Goal: Information Seeking & Learning: Learn about a topic

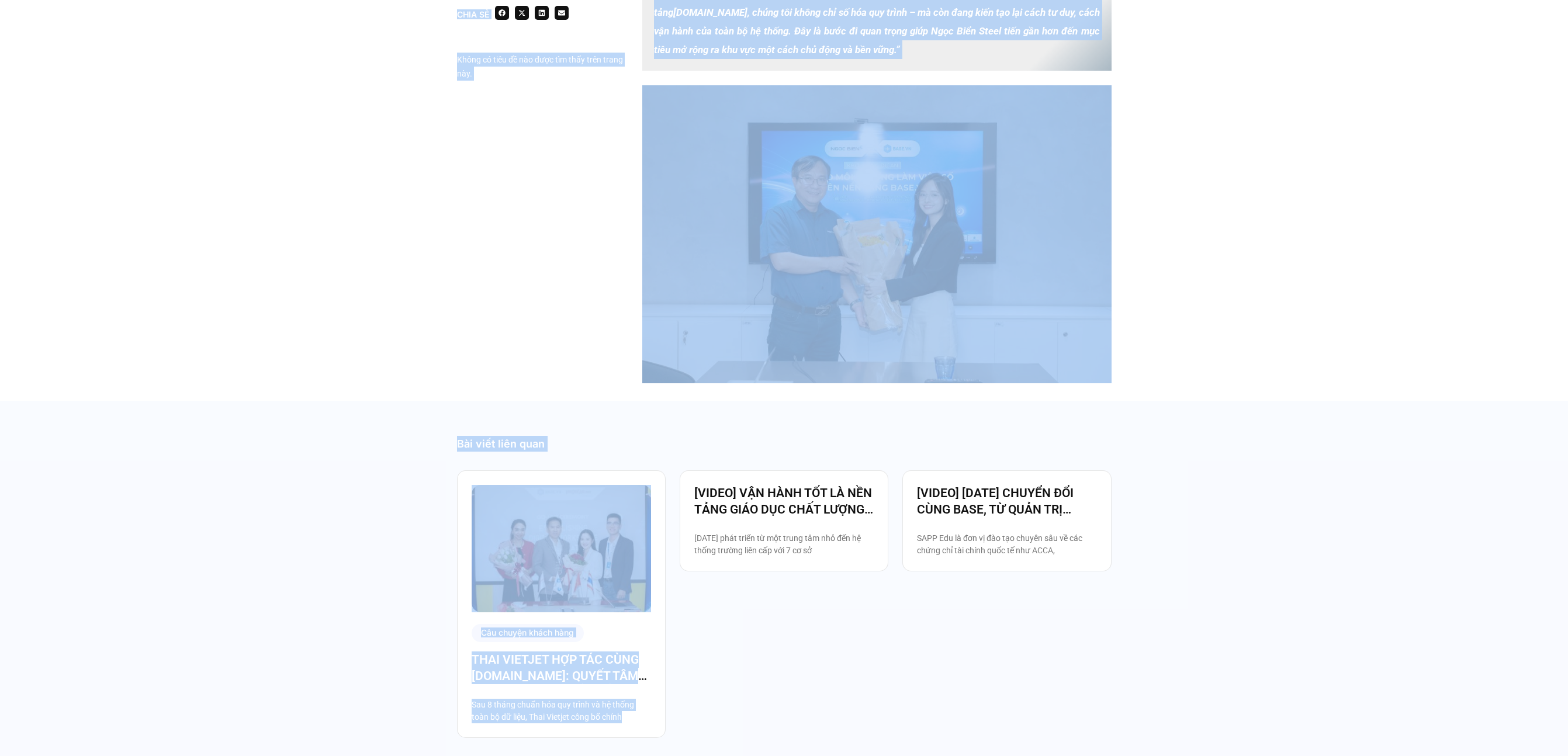
scroll to position [1999, 0]
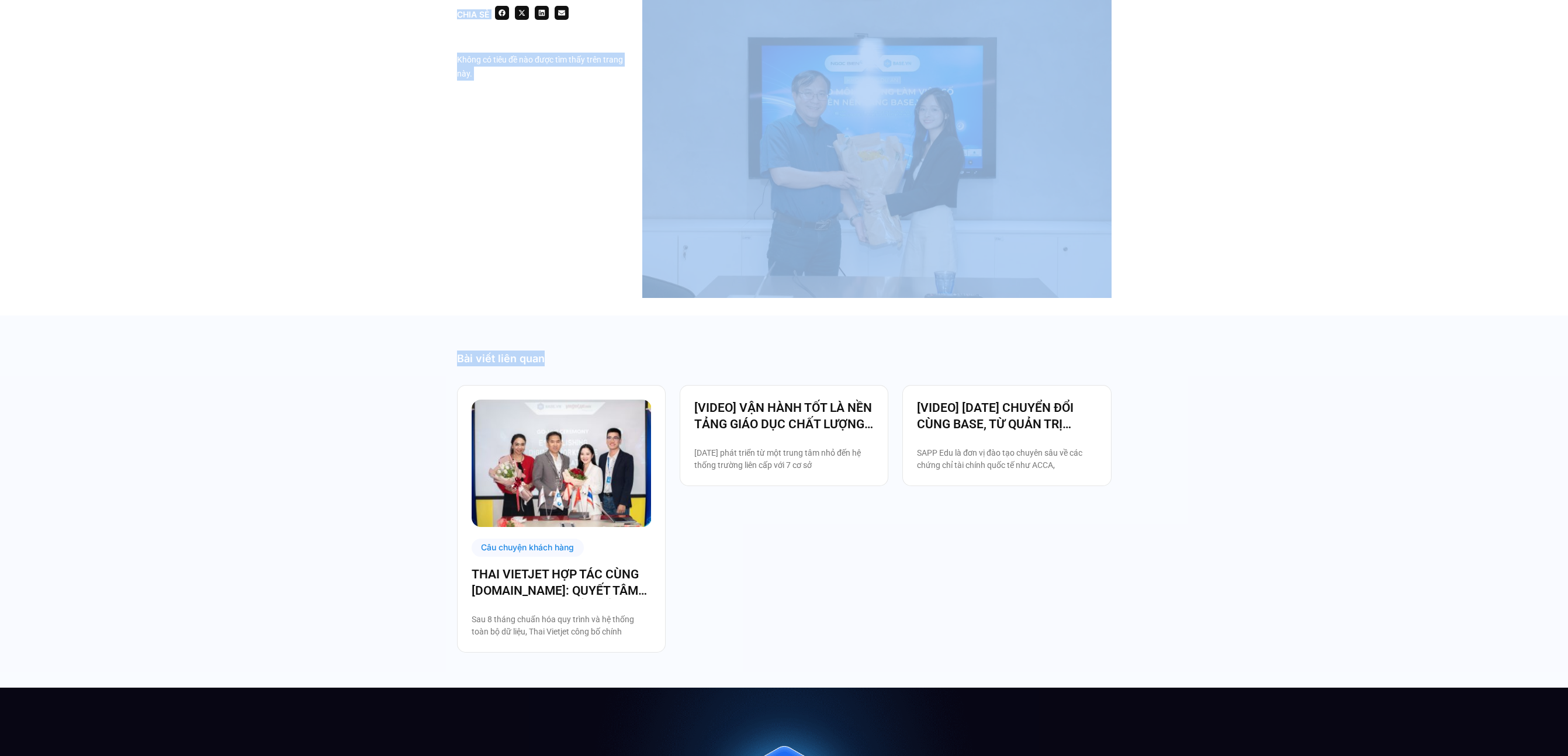
drag, startPoint x: 558, startPoint y: 89, endPoint x: 946, endPoint y: 351, distance: 468.2
copy footer "Lore » IPSU DOLO SITAM CONSEC ADI EL SEDD EIUS: TEM INCI UTLA ETD MA ALIQ EN AD…"
click at [786, 330] on div "Bài viết liên quan Câu chuyện khách hàng THAI VIETJET HỢP TÁC CÙNG [DOMAIN_NAME…" at bounding box center [784, 501] width 654 height 372
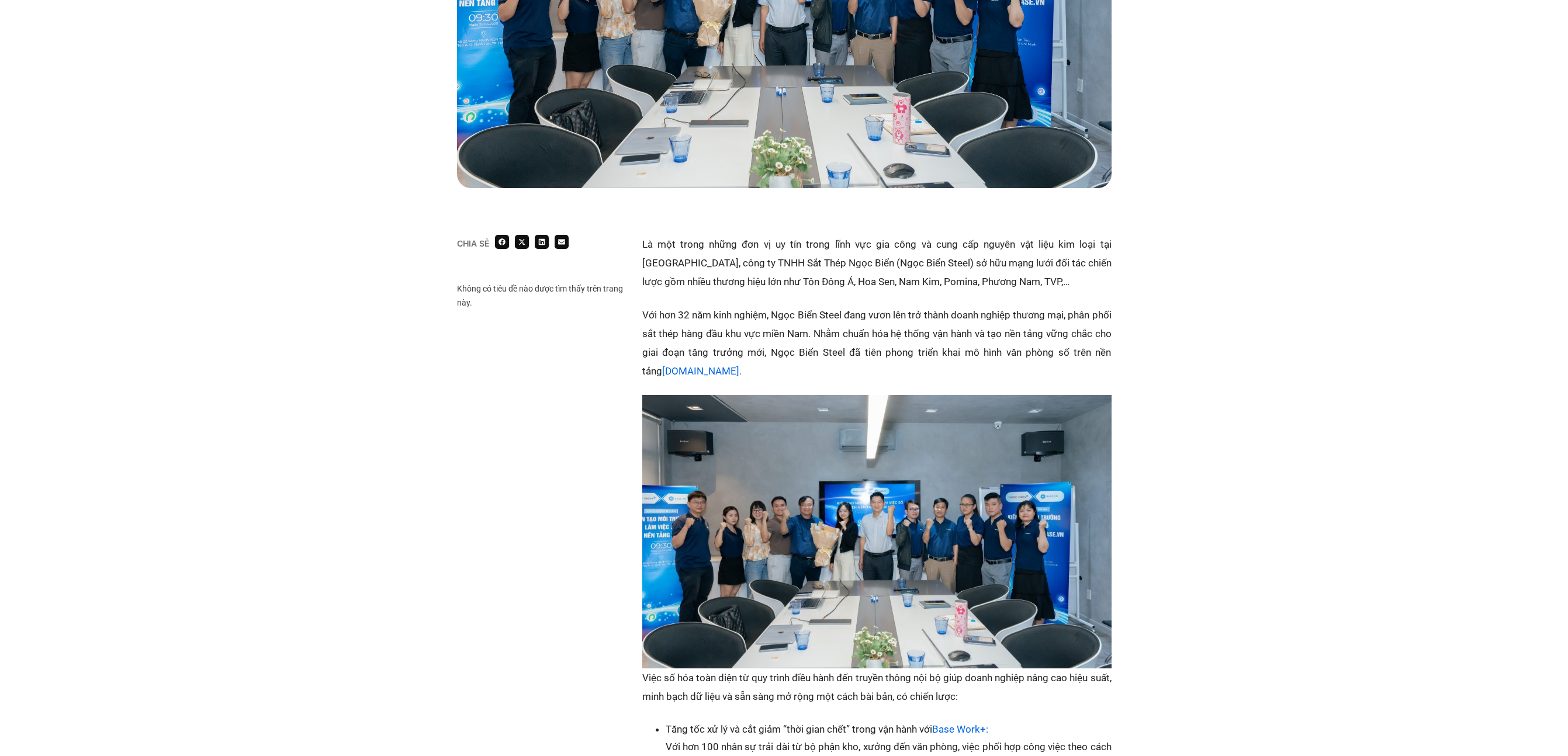
scroll to position [440, 0]
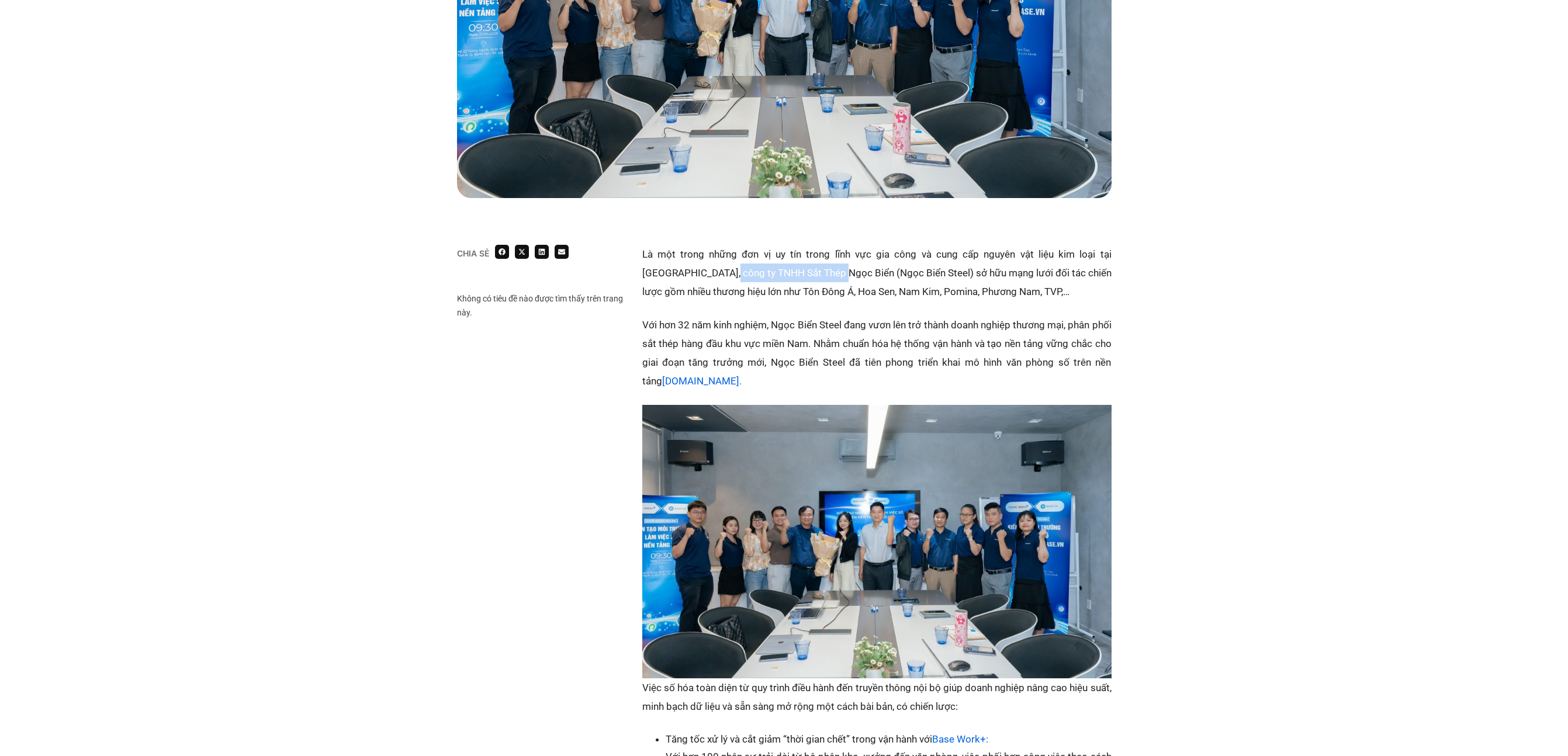
drag, startPoint x: 682, startPoint y: 274, endPoint x: 802, endPoint y: 280, distance: 120.1
click at [802, 280] on p "Là một trong những đơn vị uy tín trong lĩnh vực gia công và cung cấp nguyên vật…" at bounding box center [877, 273] width 470 height 56
copy p "TNHH Sắt Thép Ngọc Biển"
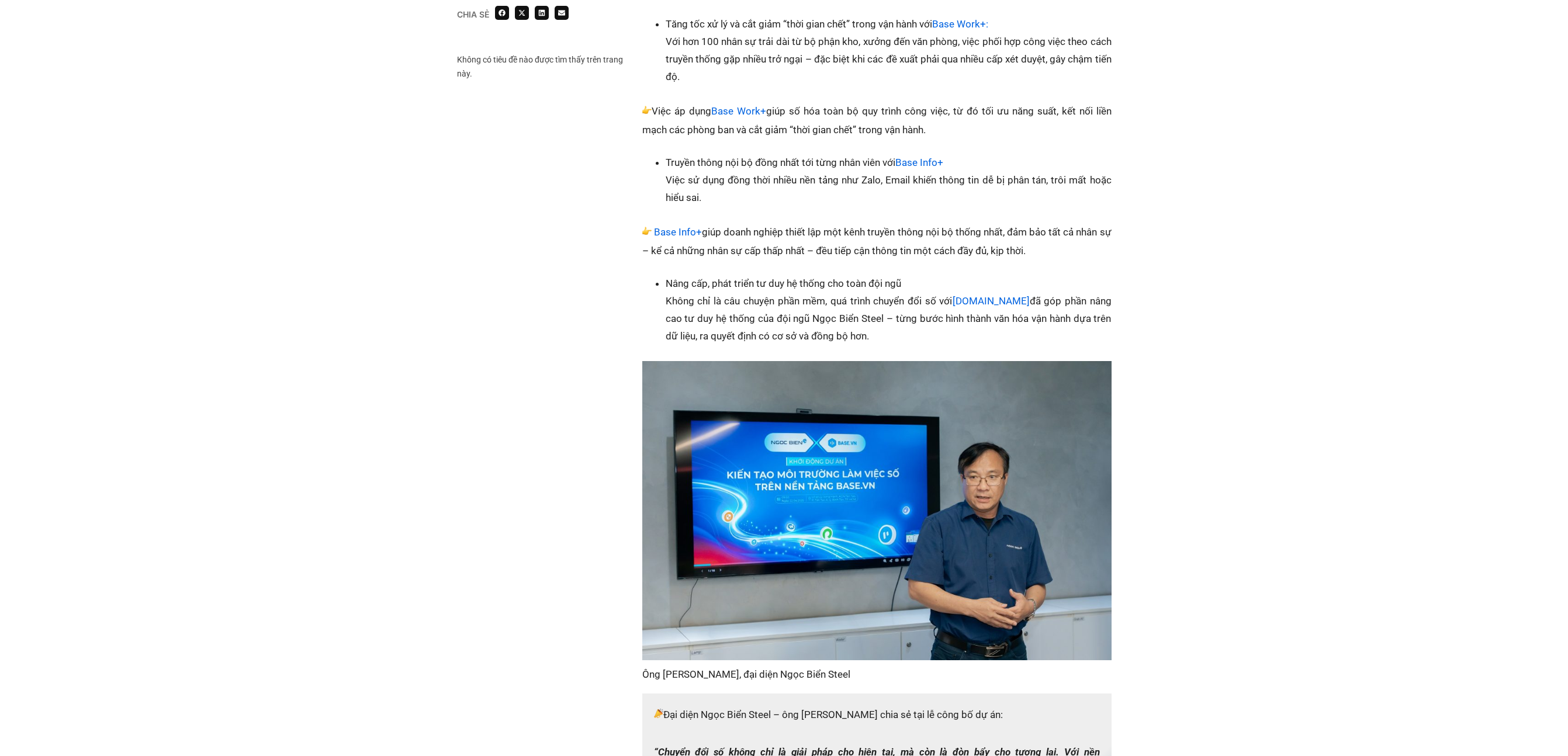
scroll to position [1160, 0]
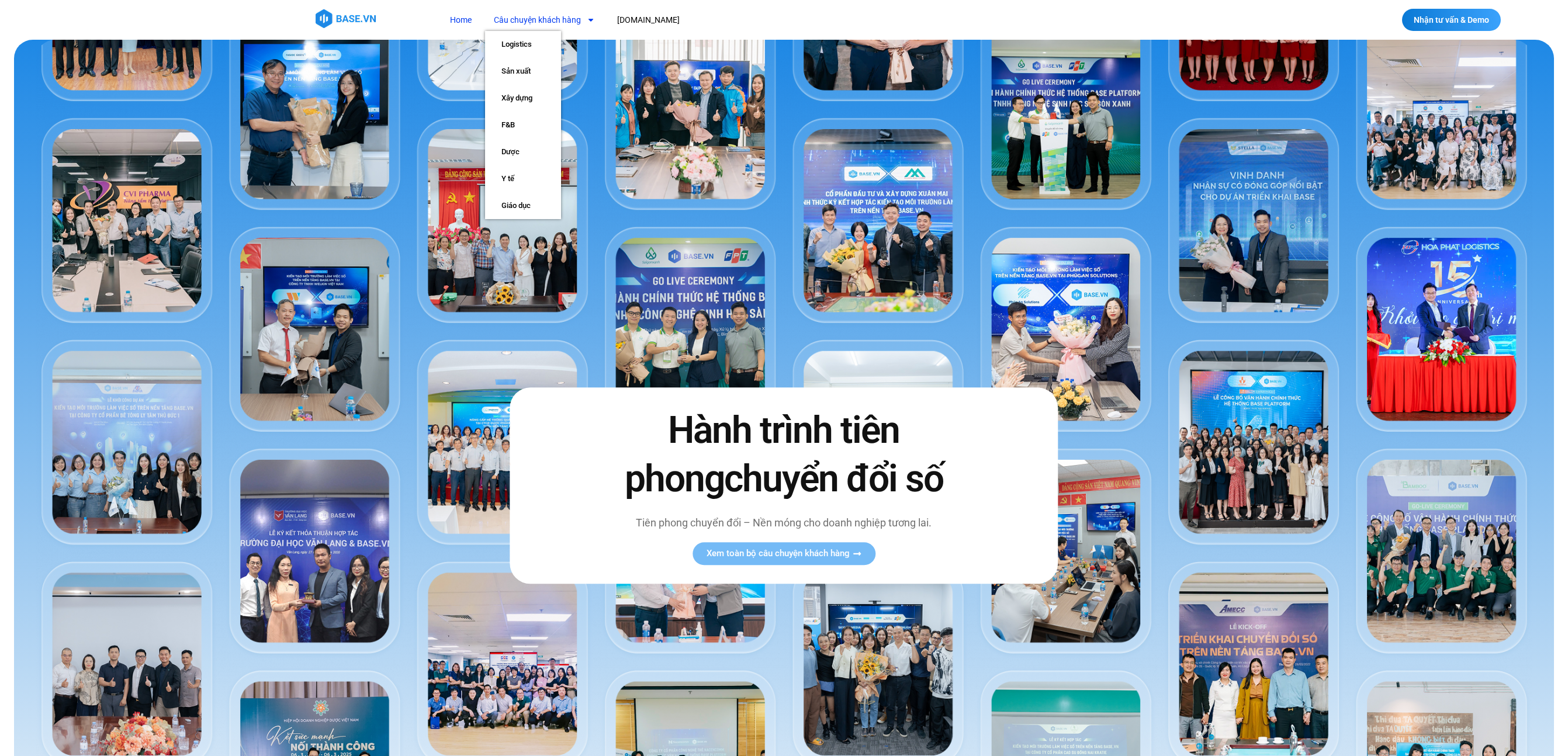
click at [551, 19] on link "Câu chuyện khách hàng" at bounding box center [543, 20] width 119 height 22
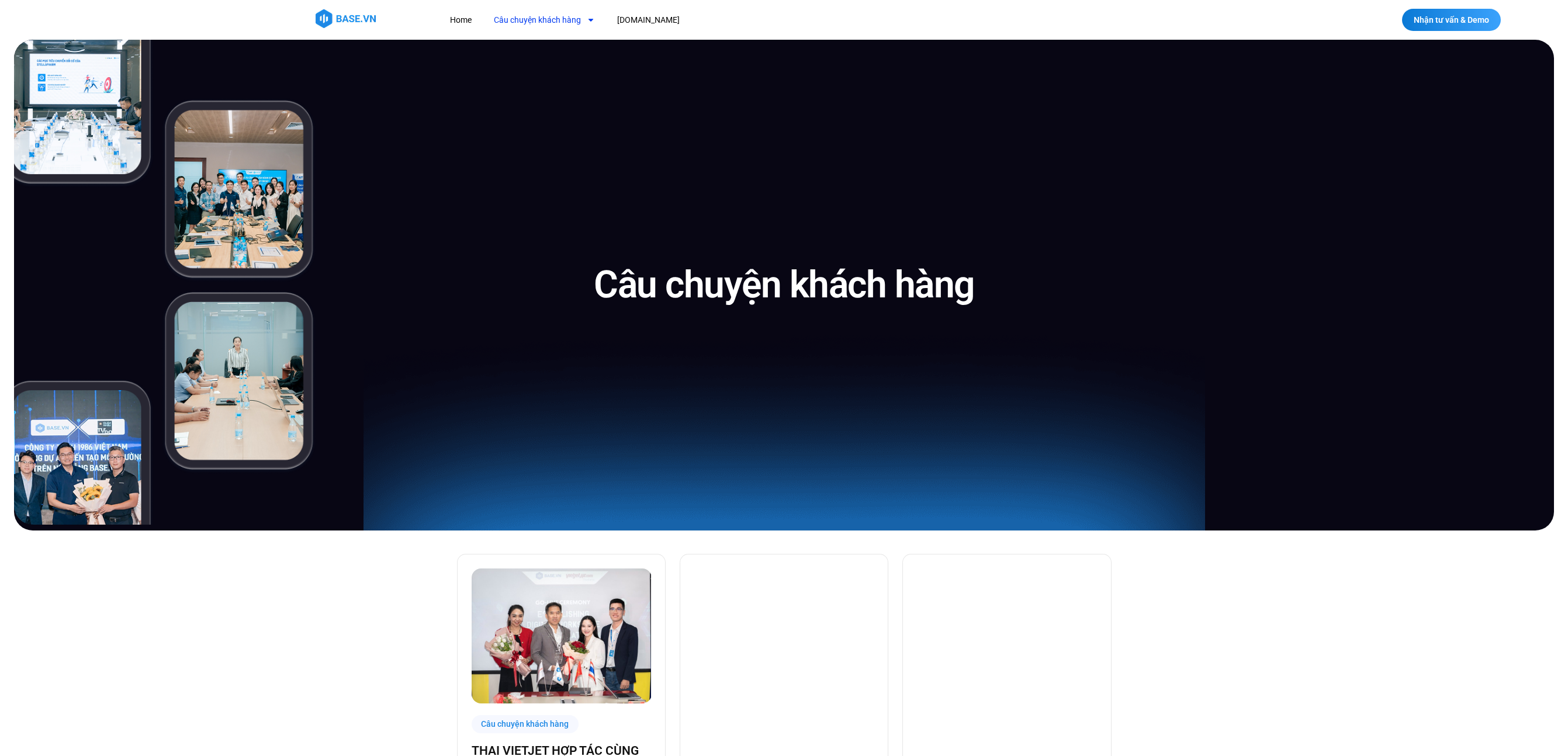
click at [554, 24] on link "Câu chuyện khách hàng" at bounding box center [543, 20] width 119 height 22
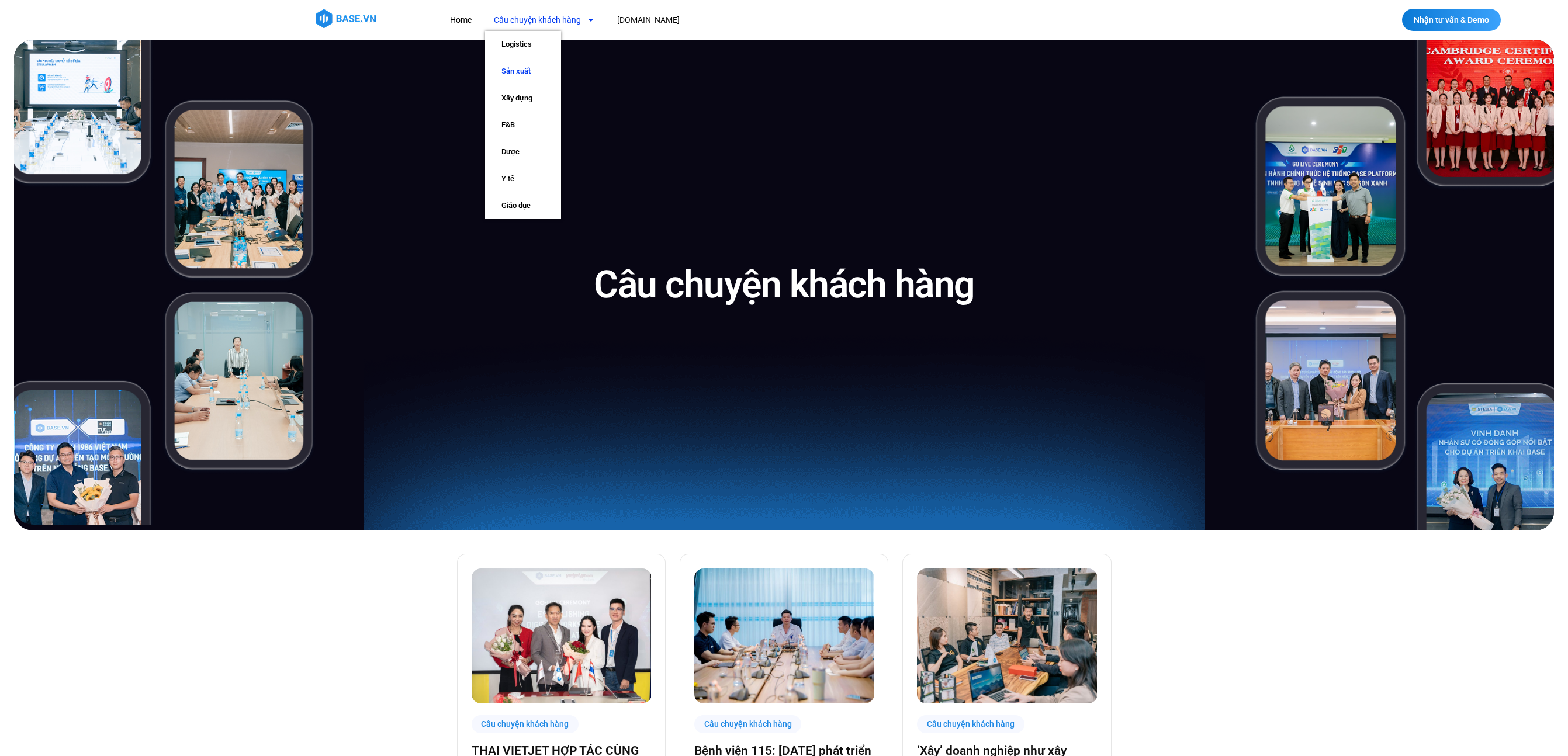
click at [518, 77] on link "Sản xuất" at bounding box center [522, 71] width 76 height 27
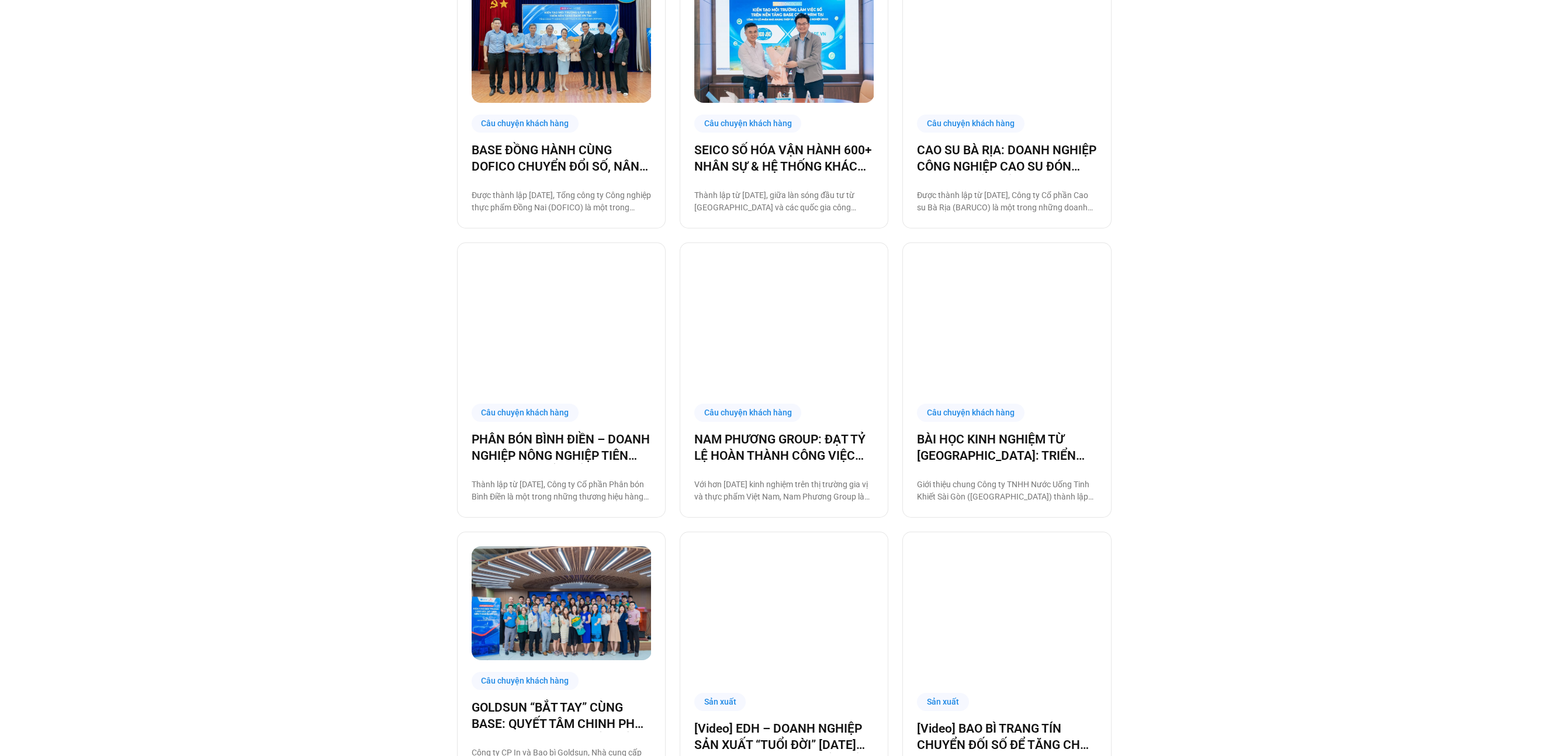
scroll to position [889, 0]
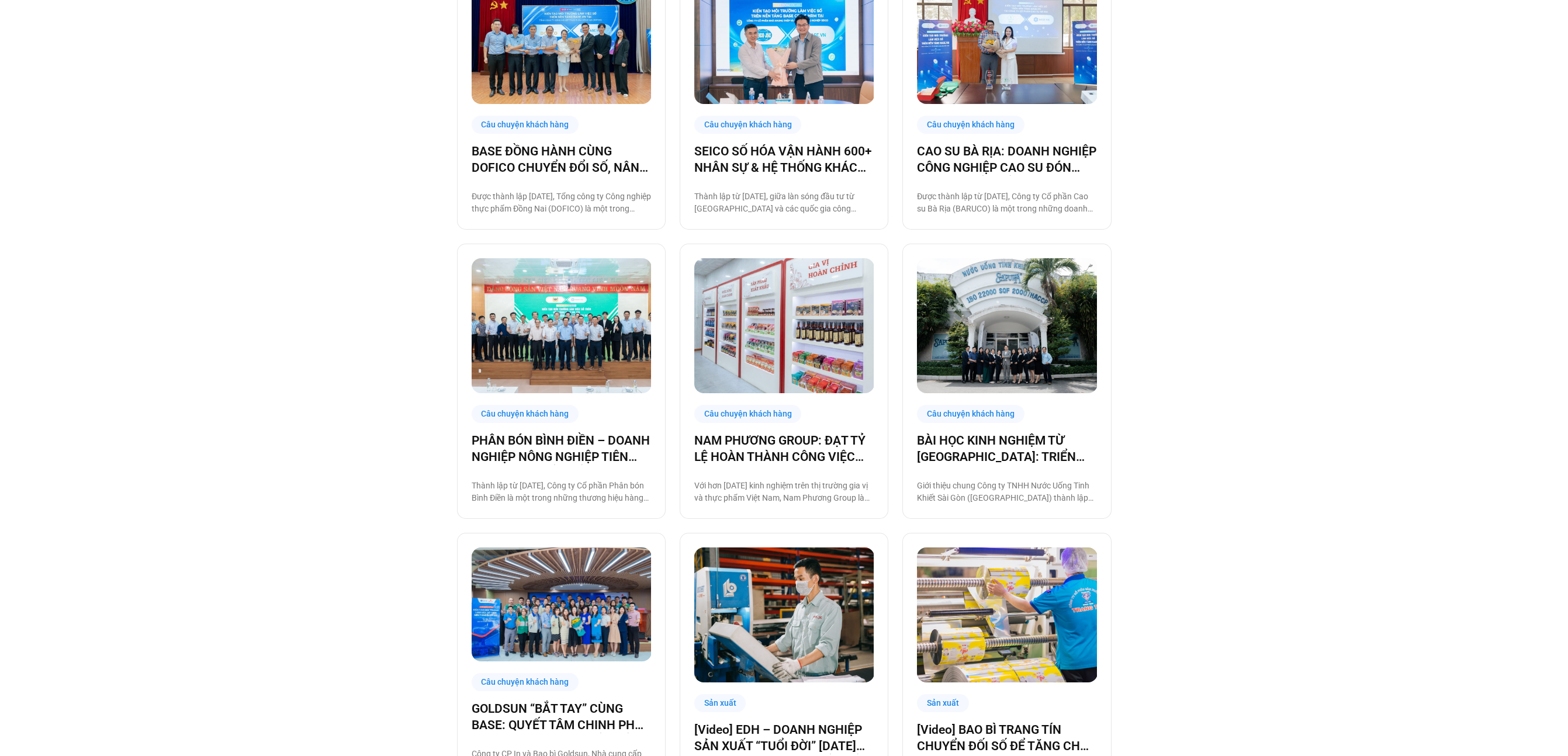
click at [156, 287] on div "Câu chuyện khách hàng SÀI GÒN XANH: 86% NHÂN SỰ CHỦ ĐỘNG SỬ DỤNG BASE.VN, ĐẶT N…" at bounding box center [784, 257] width 1568 height 1230
